Goal: Check status: Check status

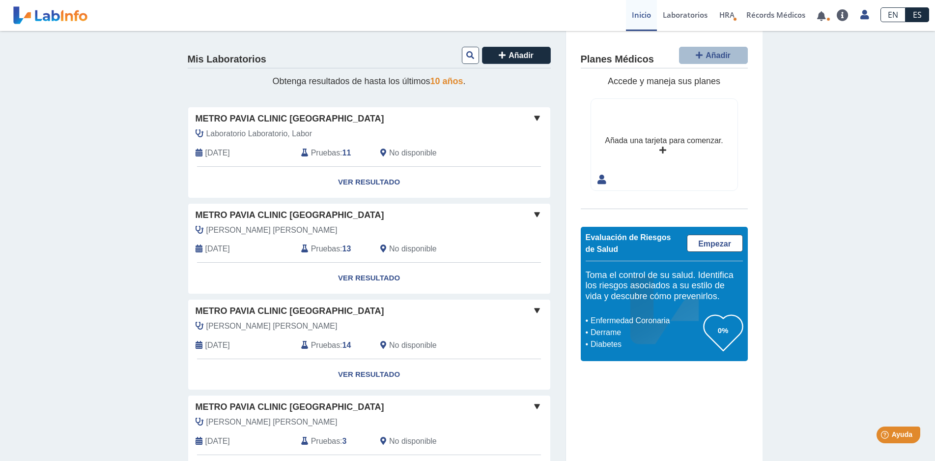
click at [324, 153] on span "Pruebas" at bounding box center [325, 153] width 29 height 12
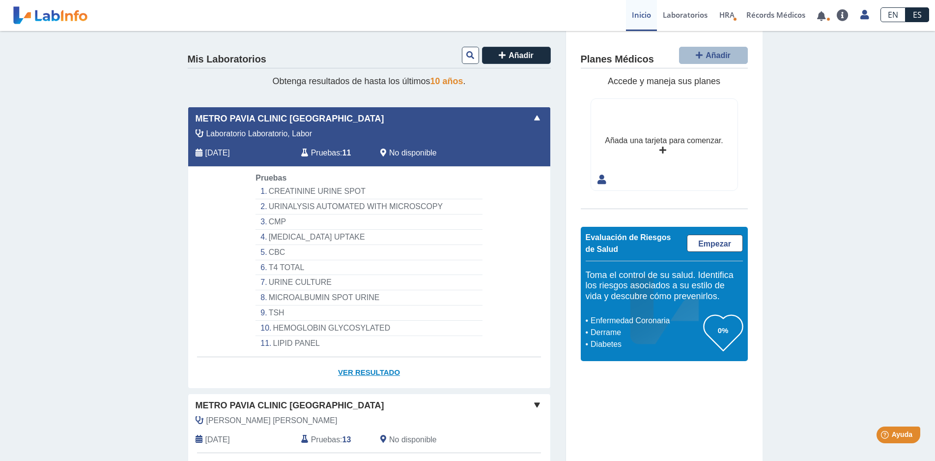
click at [360, 370] on link "Ver Resultado" at bounding box center [369, 372] width 362 height 31
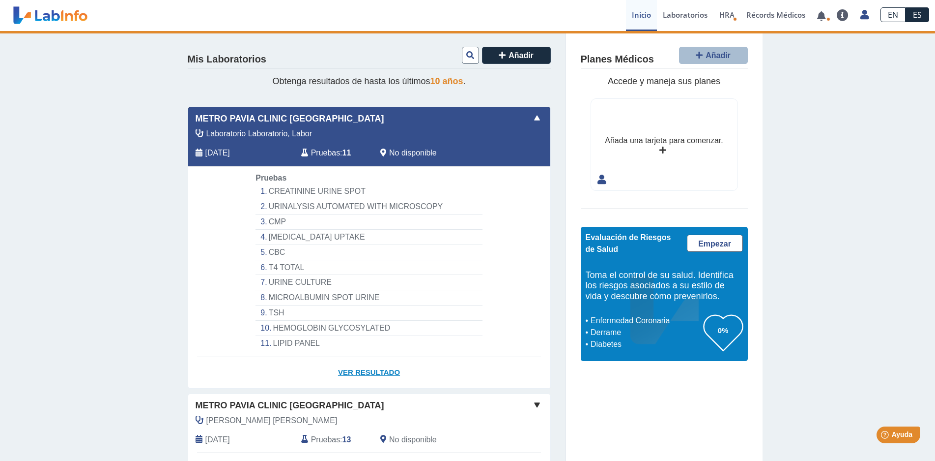
click at [374, 371] on link "Ver Resultado" at bounding box center [369, 372] width 362 height 31
click at [536, 117] on span at bounding box center [537, 118] width 12 height 12
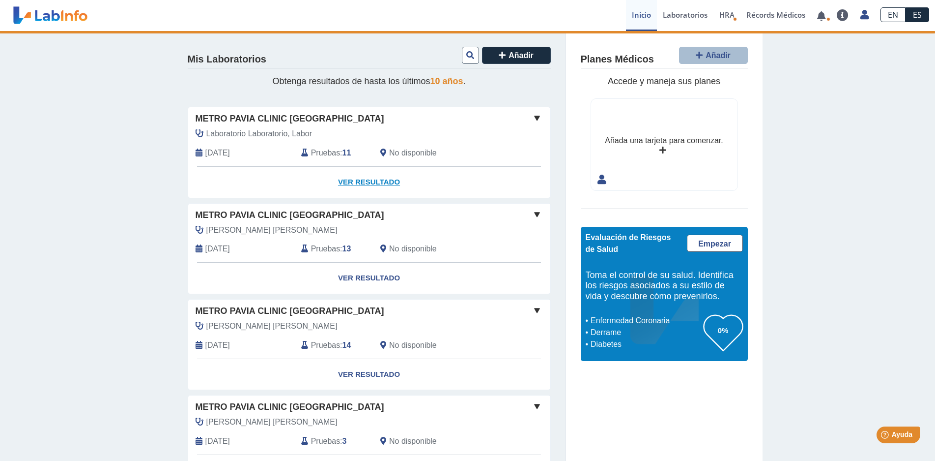
click at [367, 182] on link "Ver Resultado" at bounding box center [369, 182] width 362 height 31
click at [533, 116] on span at bounding box center [537, 118] width 12 height 12
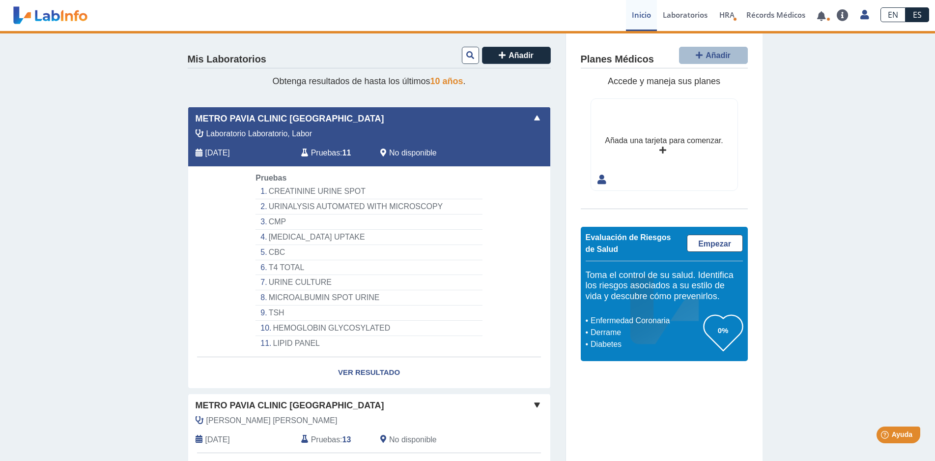
click at [298, 190] on li "CREATININE URINE SPOT" at bounding box center [369, 191] width 227 height 15
click at [372, 369] on link "Ver Resultado" at bounding box center [369, 372] width 362 height 31
click at [380, 371] on link "Ver Resultado" at bounding box center [369, 372] width 362 height 31
click at [344, 371] on link "Ver Resultado" at bounding box center [369, 372] width 362 height 31
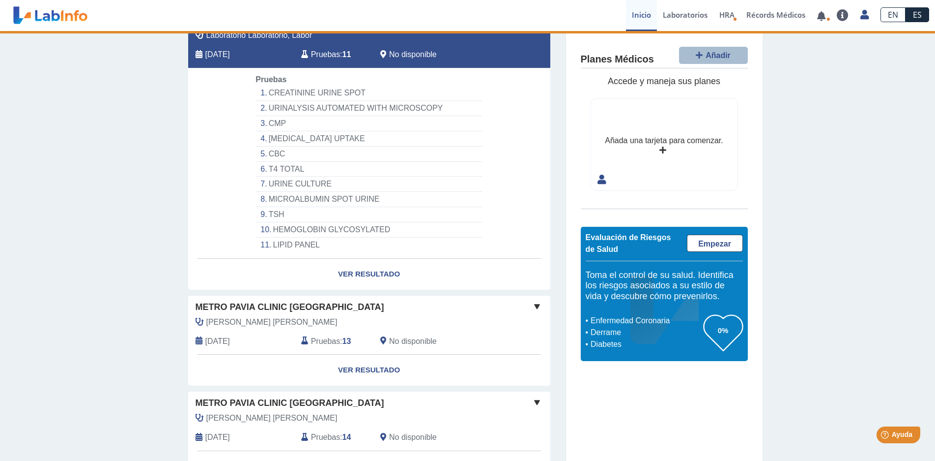
scroll to position [49, 0]
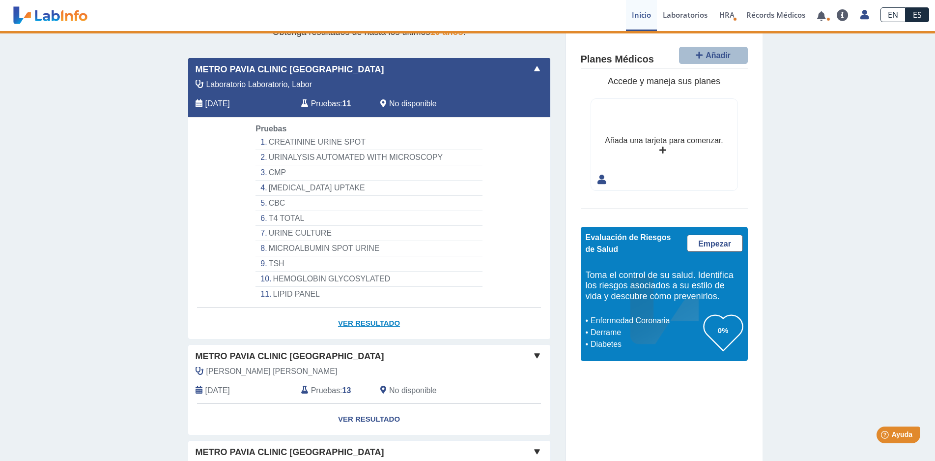
click at [388, 324] on link "Ver Resultado" at bounding box center [369, 323] width 362 height 31
click at [531, 64] on span at bounding box center [537, 69] width 12 height 12
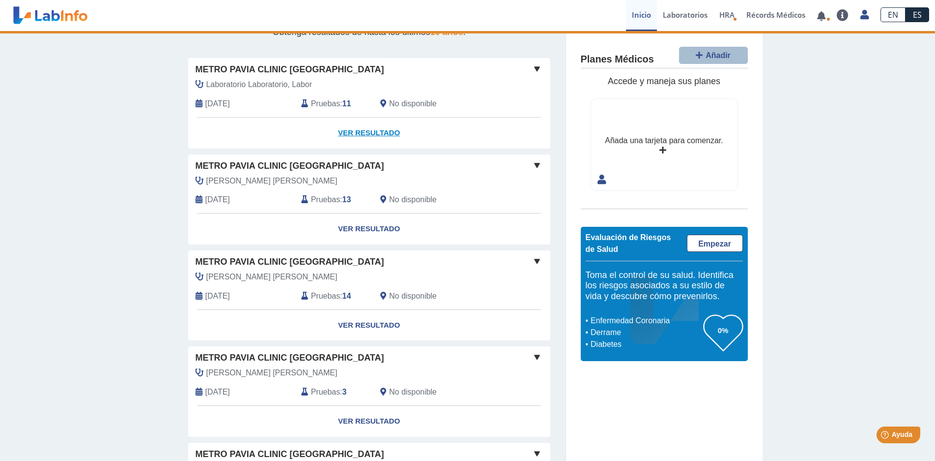
click at [371, 133] on link "Ver Resultado" at bounding box center [369, 132] width 362 height 31
click at [531, 69] on span at bounding box center [537, 69] width 12 height 12
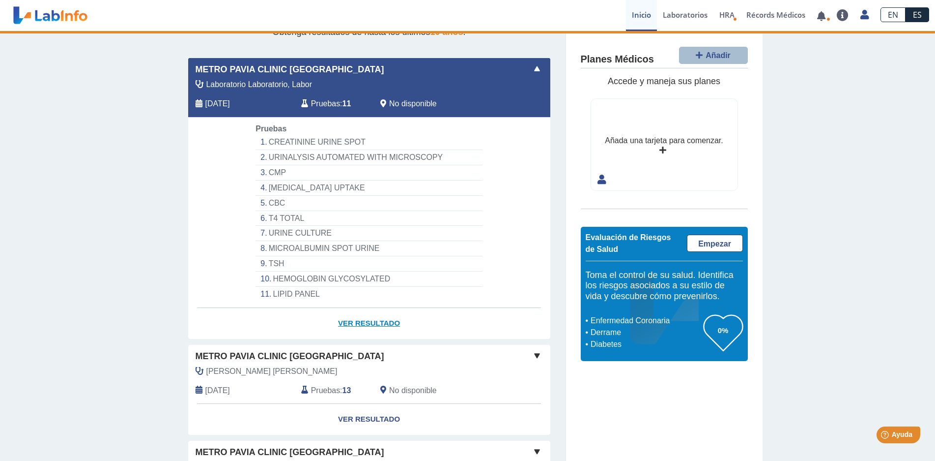
click at [364, 321] on link "Ver Resultado" at bounding box center [369, 323] width 362 height 31
click at [344, 320] on link "Ver Resultado" at bounding box center [369, 323] width 362 height 31
click at [701, 14] on link "Laboratorios" at bounding box center [685, 15] width 57 height 31
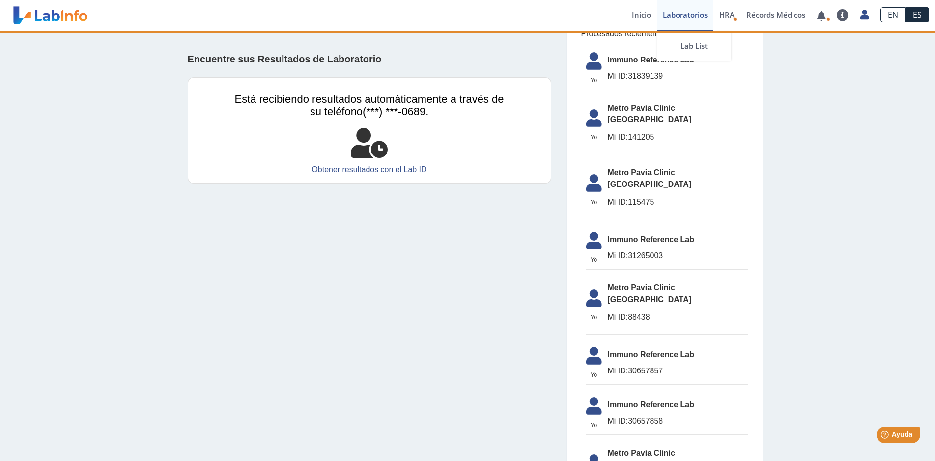
scroll to position [49, 0]
click at [629, 118] on li "Yo Yo Metro Pavia Clinic [GEOGRAPHIC_DATA] ID: 141205" at bounding box center [667, 126] width 162 height 58
click at [646, 110] on span "Metro Pavia Clinic [GEOGRAPHIC_DATA]" at bounding box center [678, 114] width 140 height 24
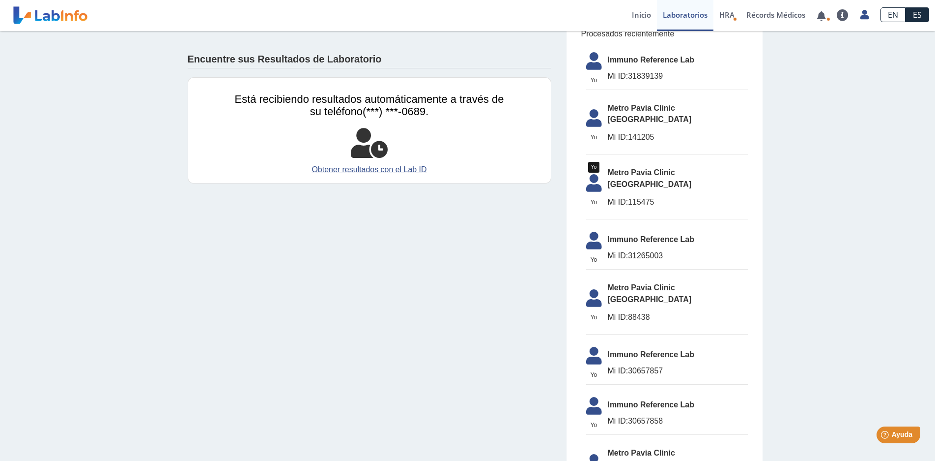
click at [586, 111] on icon at bounding box center [594, 121] width 28 height 24
click at [364, 169] on link "Obtener resultados con el Lab ID" at bounding box center [369, 170] width 269 height 12
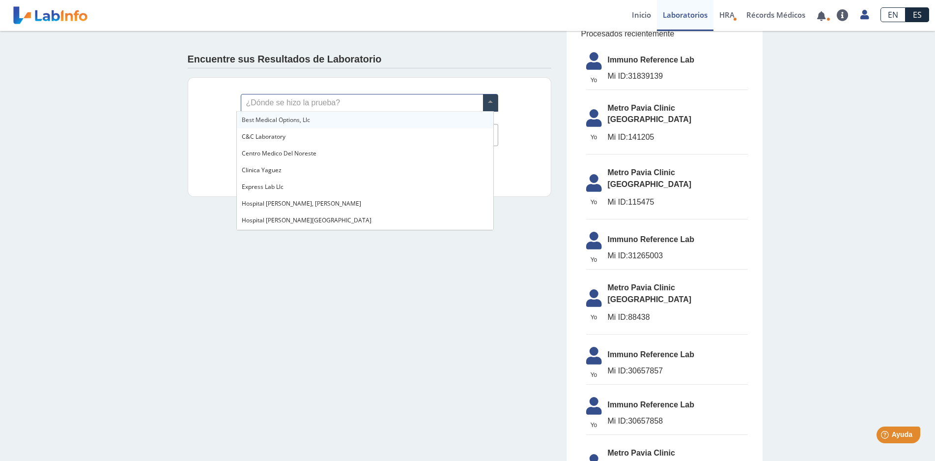
click at [490, 102] on span at bounding box center [490, 102] width 15 height 17
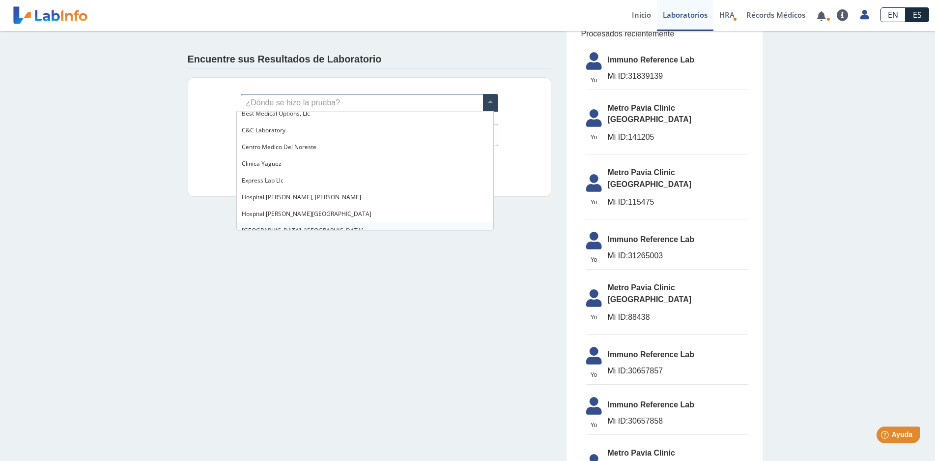
scroll to position [0, 0]
